Goal: Task Accomplishment & Management: Complete application form

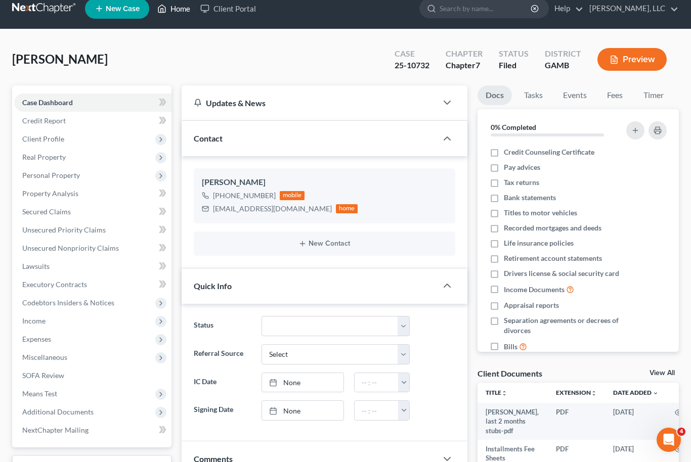
click at [183, 7] on link "Home" at bounding box center [173, 8] width 43 height 18
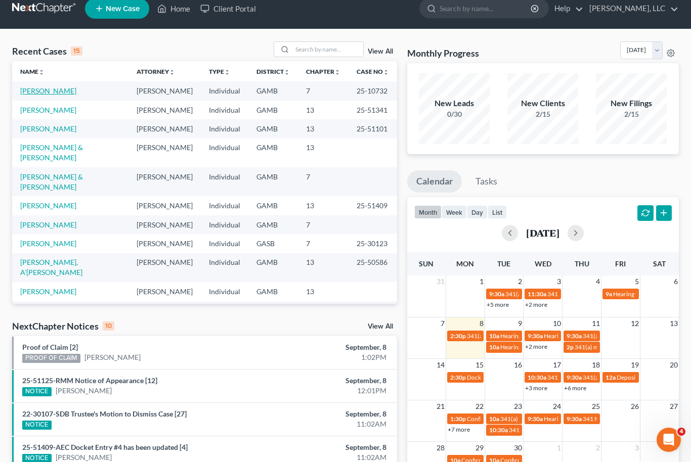
click at [32, 95] on link "[PERSON_NAME]" at bounding box center [48, 91] width 56 height 9
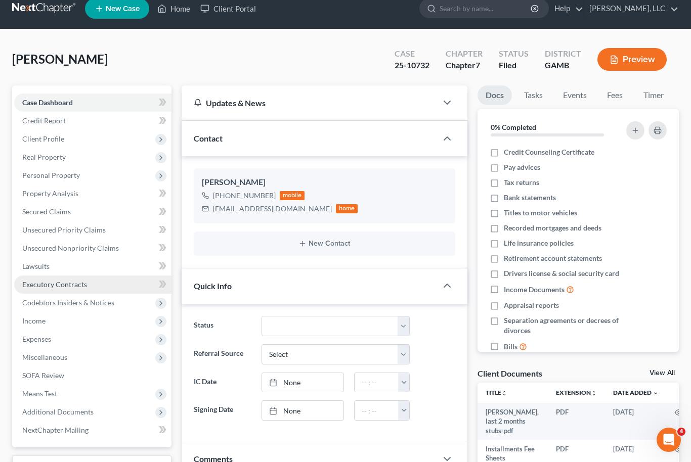
click at [35, 286] on span "Executory Contracts" at bounding box center [54, 284] width 65 height 9
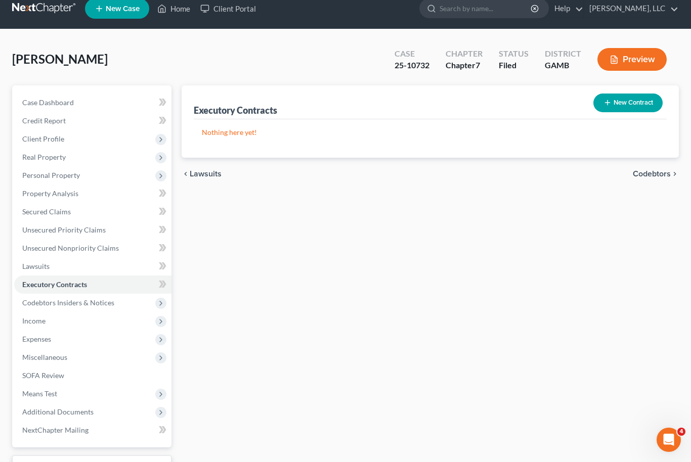
click at [0, 305] on div "[PERSON_NAME] Upgraded Case 25-10732 Chapter Chapter 7 Status Filed District [G…" at bounding box center [345, 277] width 691 height 497
click at [38, 267] on span "Lawsuits" at bounding box center [35, 266] width 27 height 9
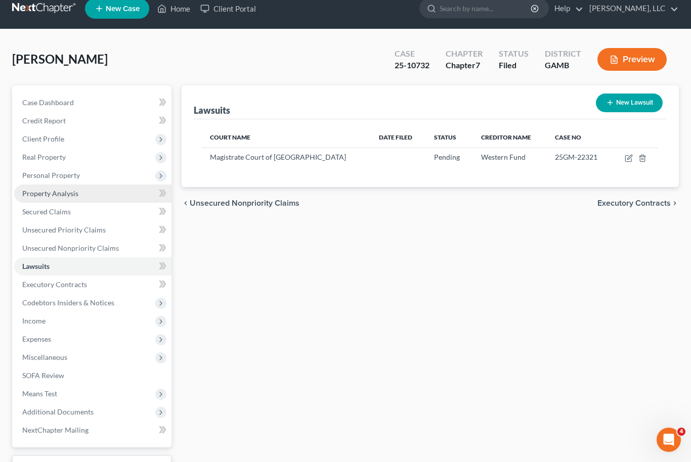
click at [44, 194] on span "Property Analysis" at bounding box center [50, 193] width 56 height 9
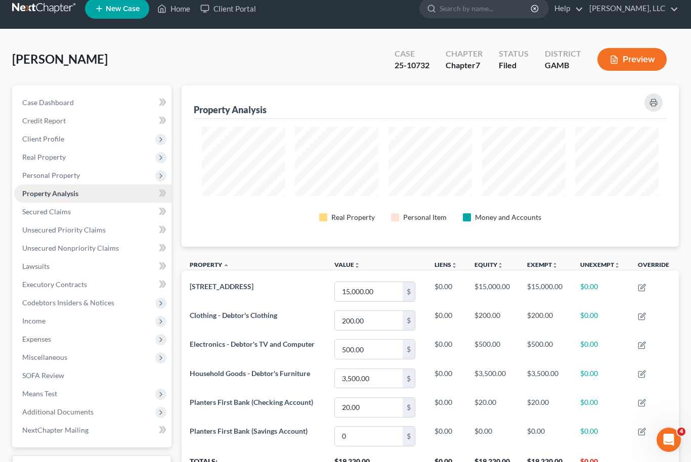
scroll to position [161, 497]
click at [50, 210] on span "Secured Claims" at bounding box center [46, 211] width 49 height 9
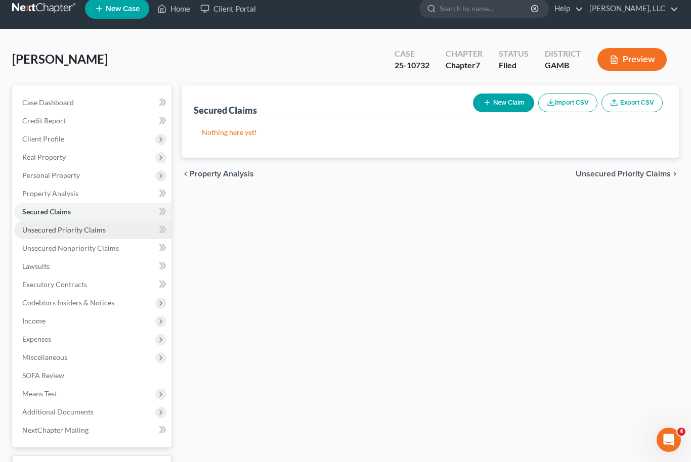
click at [49, 231] on span "Unsecured Priority Claims" at bounding box center [63, 230] width 83 height 9
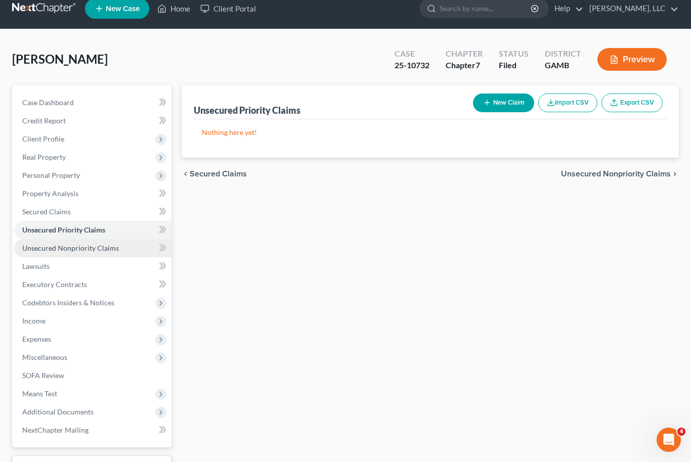
click at [62, 248] on span "Unsecured Nonpriority Claims" at bounding box center [70, 248] width 97 height 9
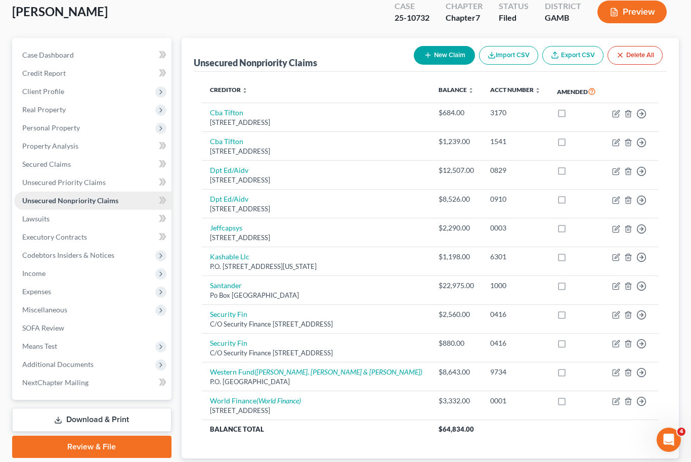
scroll to position [89, 0]
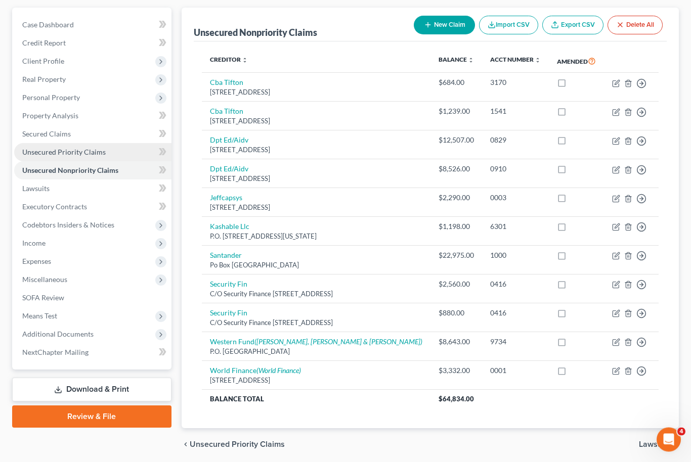
click at [51, 146] on link "Unsecured Priority Claims" at bounding box center [92, 153] width 157 height 18
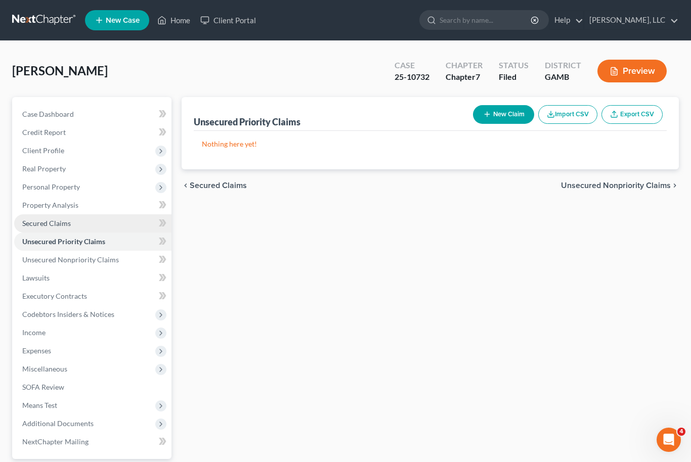
click at [51, 220] on span "Secured Claims" at bounding box center [46, 223] width 49 height 9
click at [44, 244] on span "Unsecured Priority Claims" at bounding box center [63, 241] width 83 height 9
click at [52, 255] on span "Unsecured Nonpriority Claims" at bounding box center [70, 259] width 97 height 9
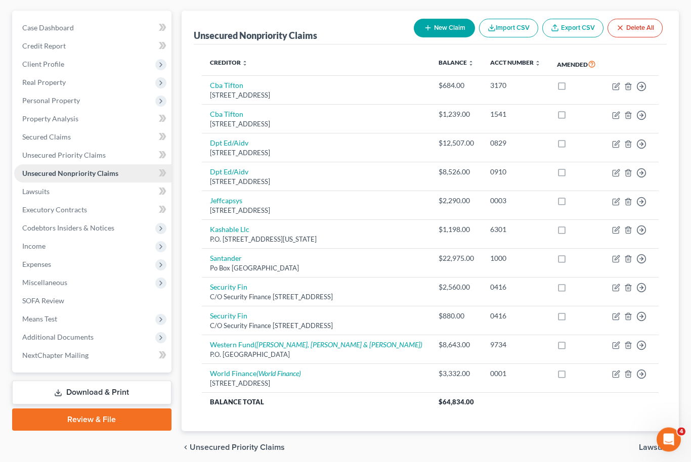
scroll to position [89, 0]
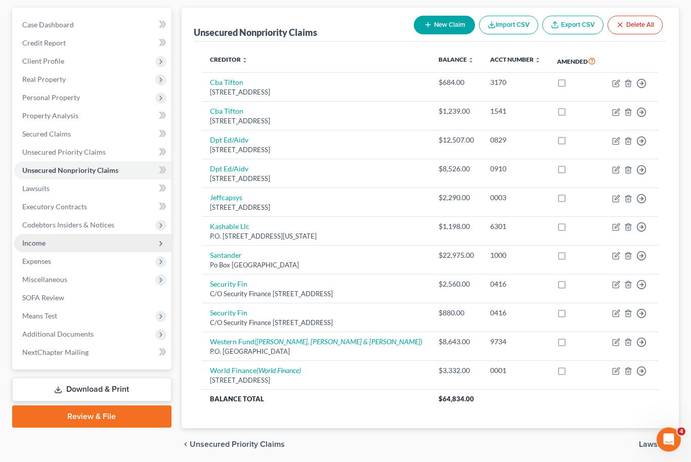
click at [41, 247] on span "Income" at bounding box center [92, 244] width 157 height 18
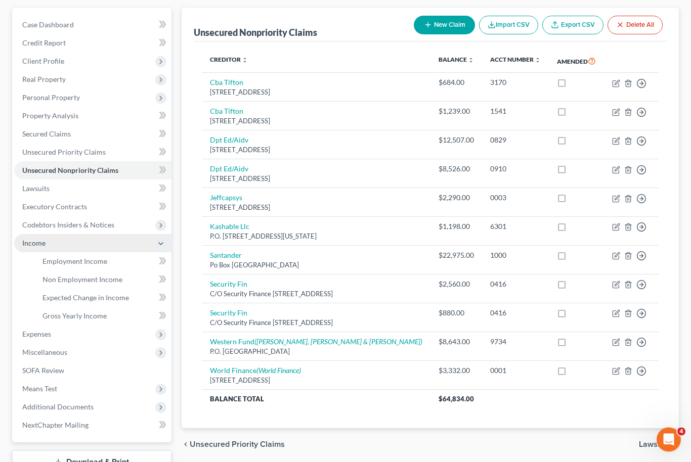
scroll to position [90, 0]
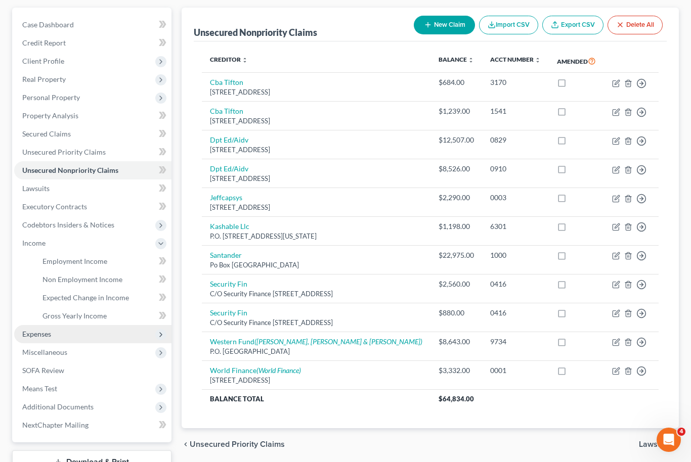
click at [37, 335] on span "Expenses" at bounding box center [36, 334] width 29 height 9
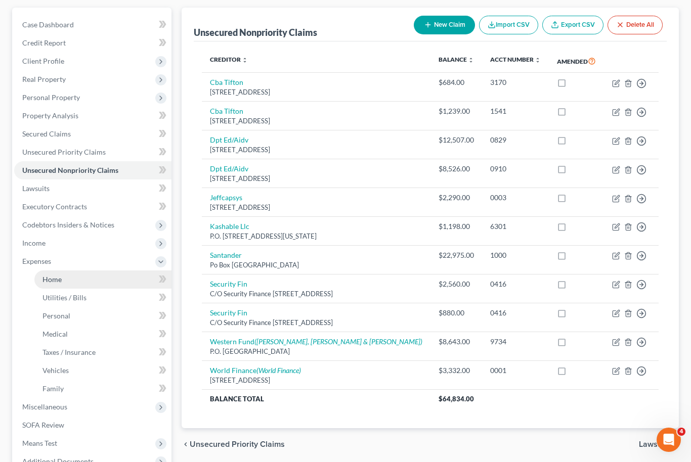
click at [57, 283] on span "Home" at bounding box center [51, 279] width 19 height 9
